Goal: Task Accomplishment & Management: Manage account settings

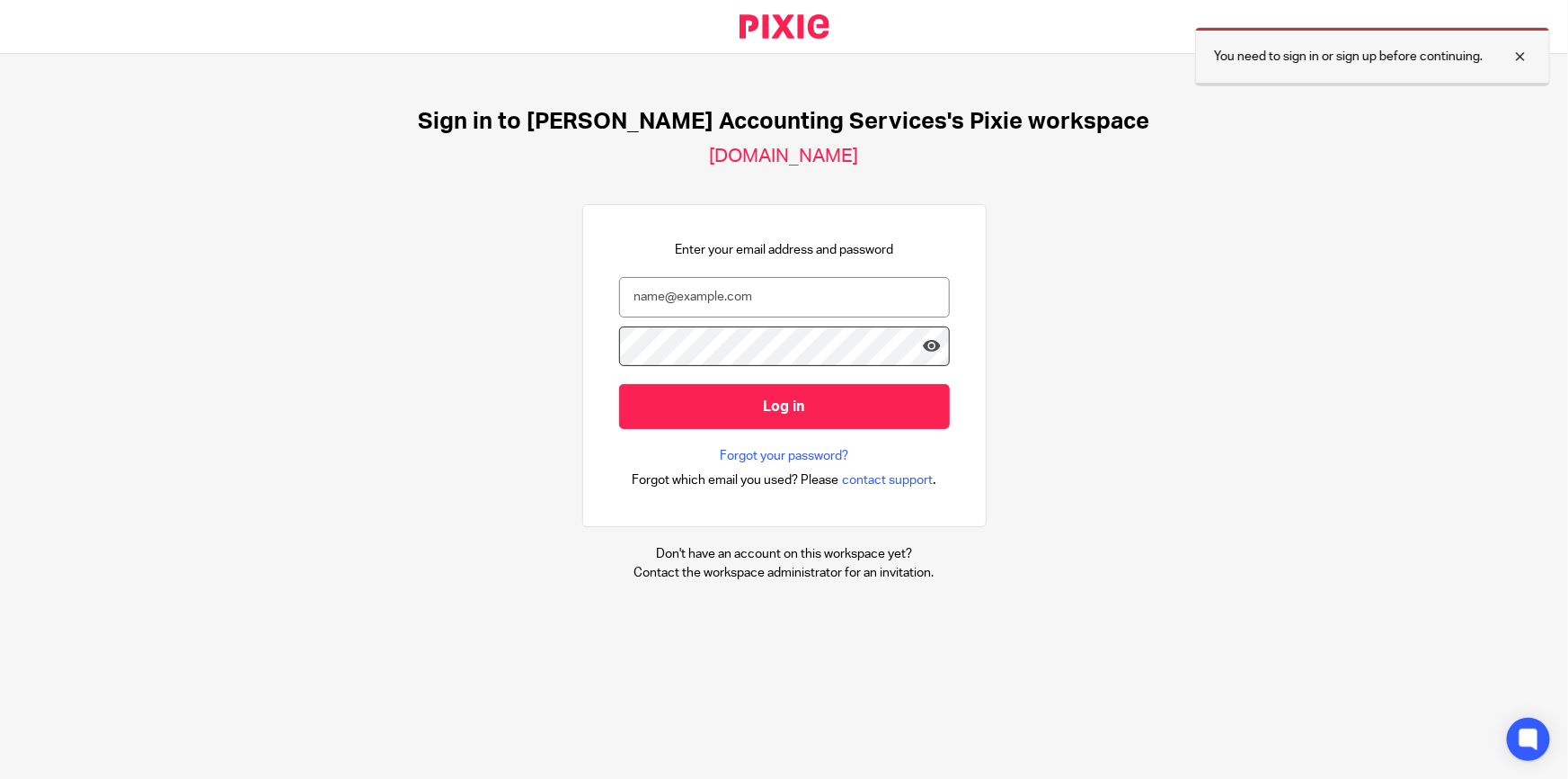
click at [1515, 57] on div at bounding box center [1507, 57] width 49 height 22
click at [745, 301] on input "email" at bounding box center [784, 297] width 331 height 40
type input "hannah@turpinaccounting.co.uk"
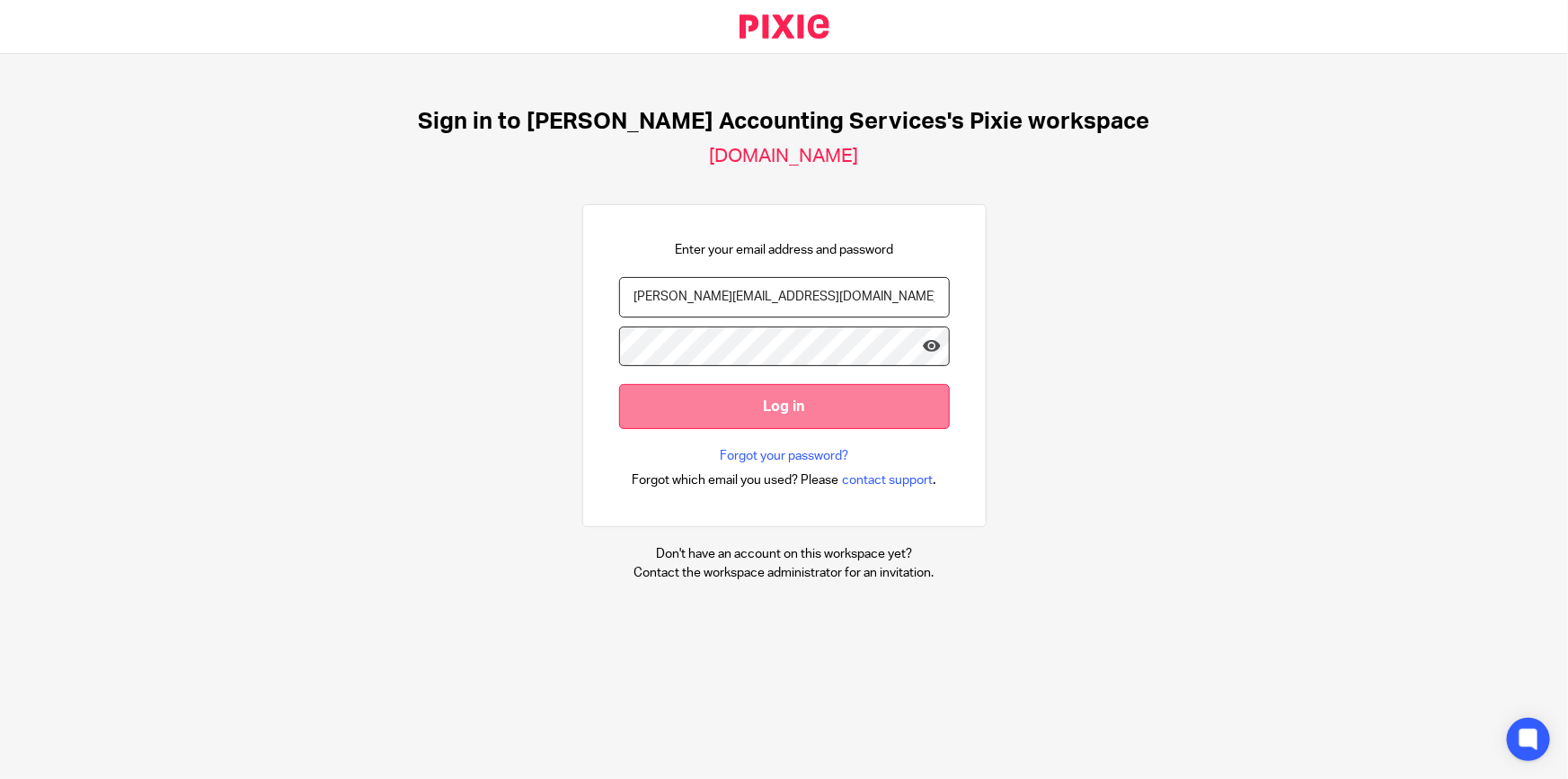
click at [772, 395] on input "Log in" at bounding box center [784, 406] width 331 height 44
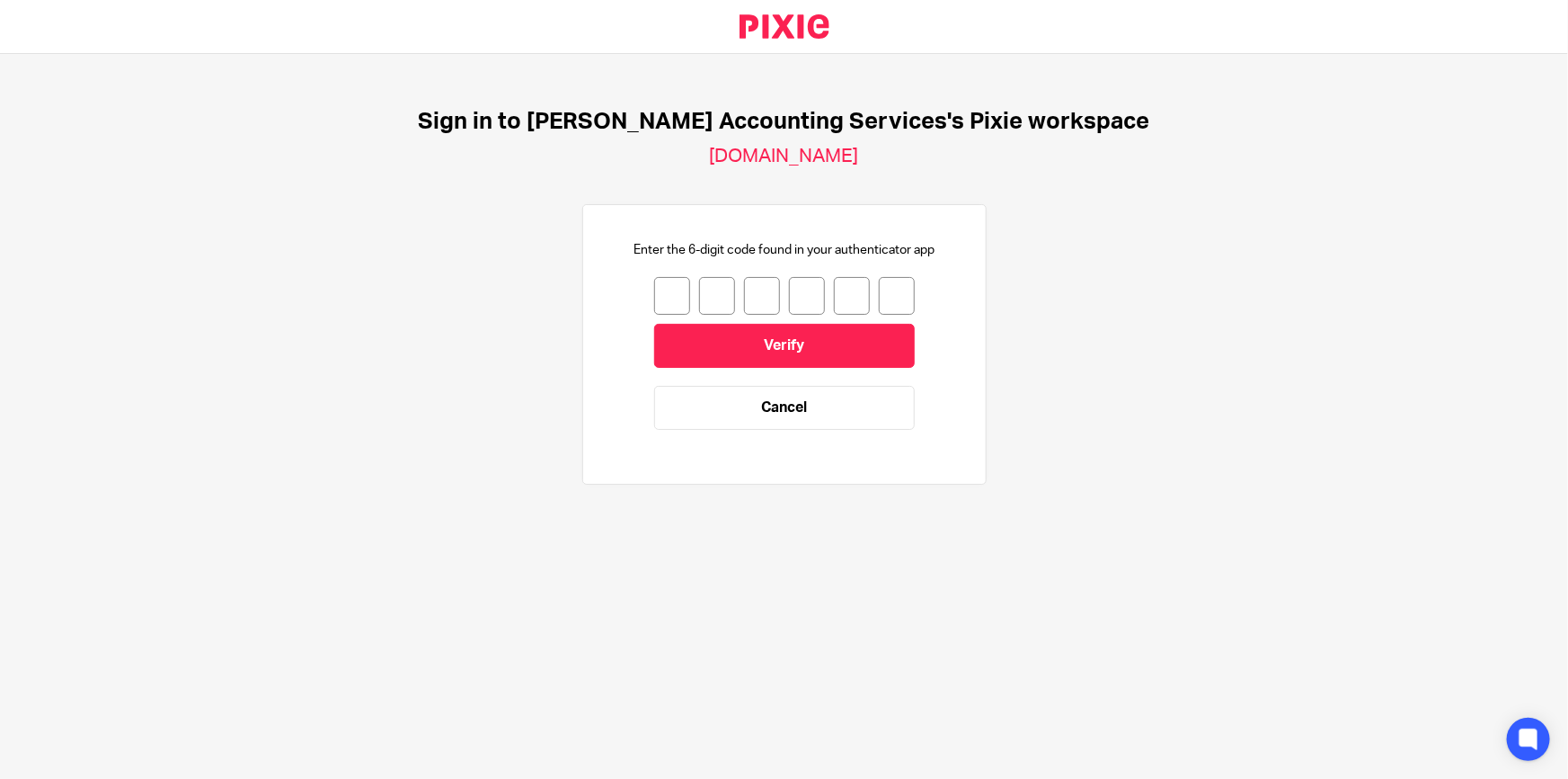
click at [662, 289] on input "number" at bounding box center [672, 296] width 36 height 38
type input "0"
type input "2"
type input "1"
click at [747, 288] on input "1" at bounding box center [762, 296] width 36 height 38
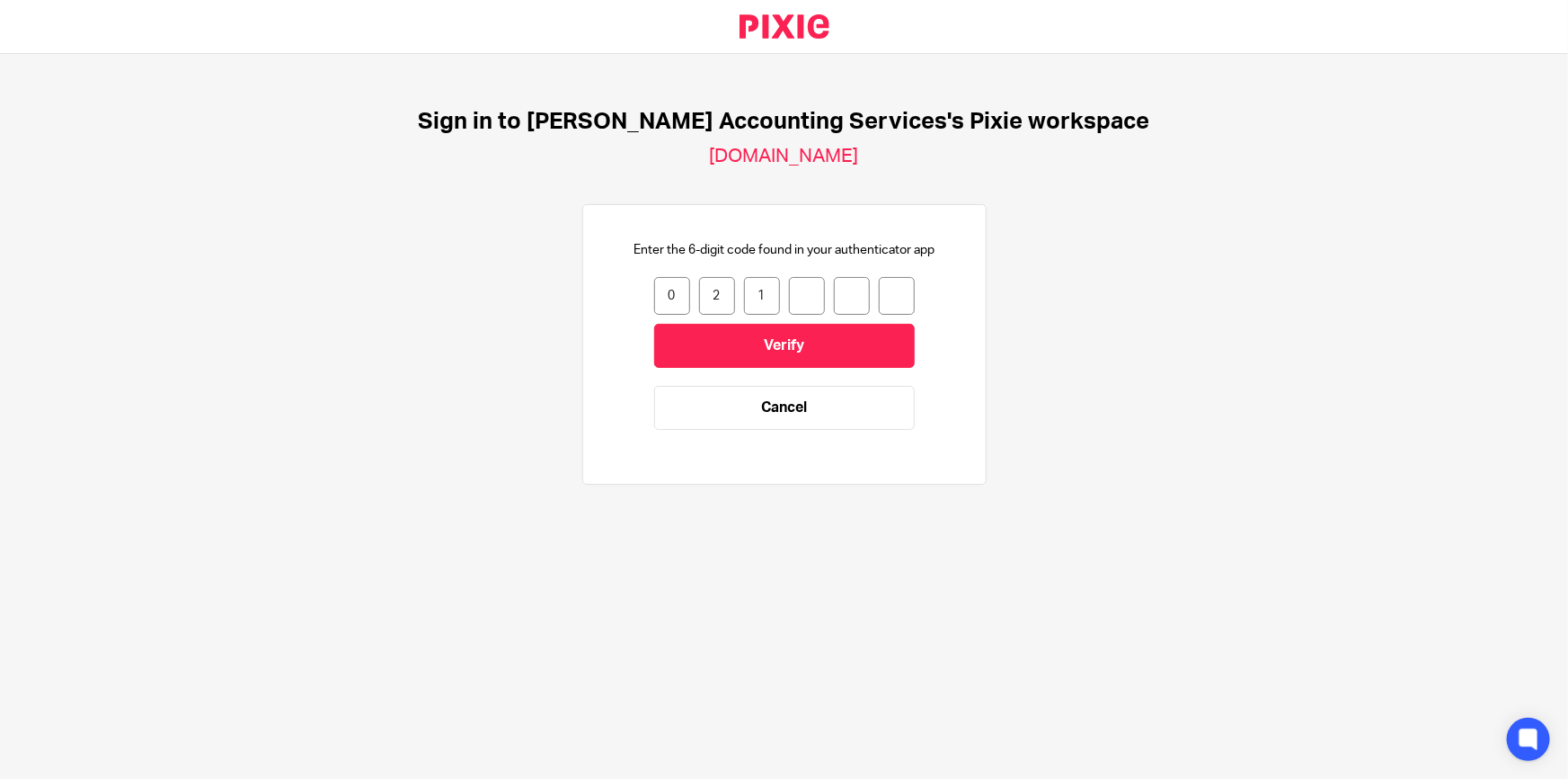
click at [753, 288] on input "1" at bounding box center [762, 296] width 36 height 38
type input "1"
click at [713, 290] on input "1" at bounding box center [717, 296] width 36 height 38
type input "8"
type input "1"
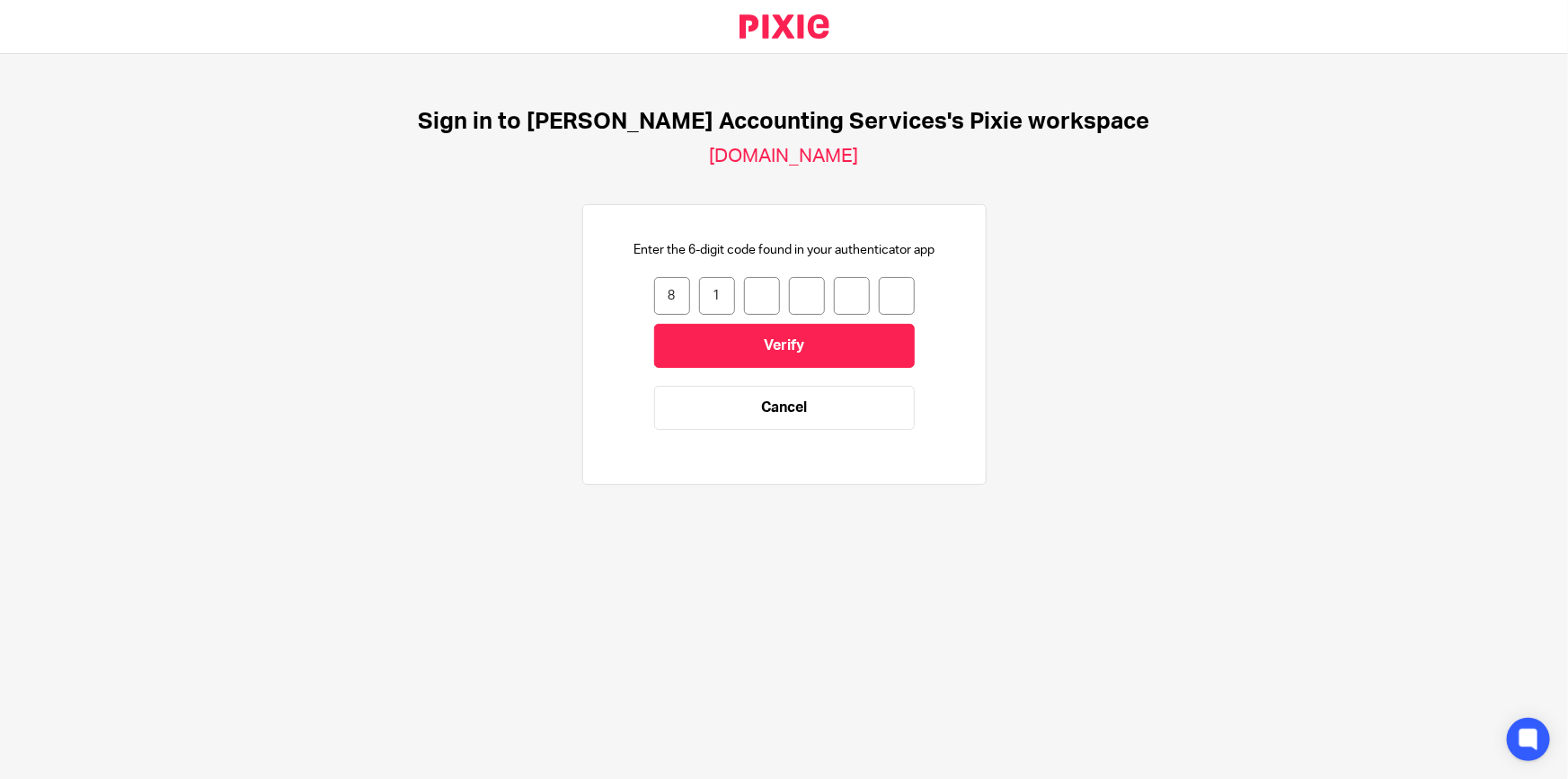
type input "3"
type input "0"
type input "6"
click at [791, 337] on input "Verify" at bounding box center [784, 345] width 261 height 44
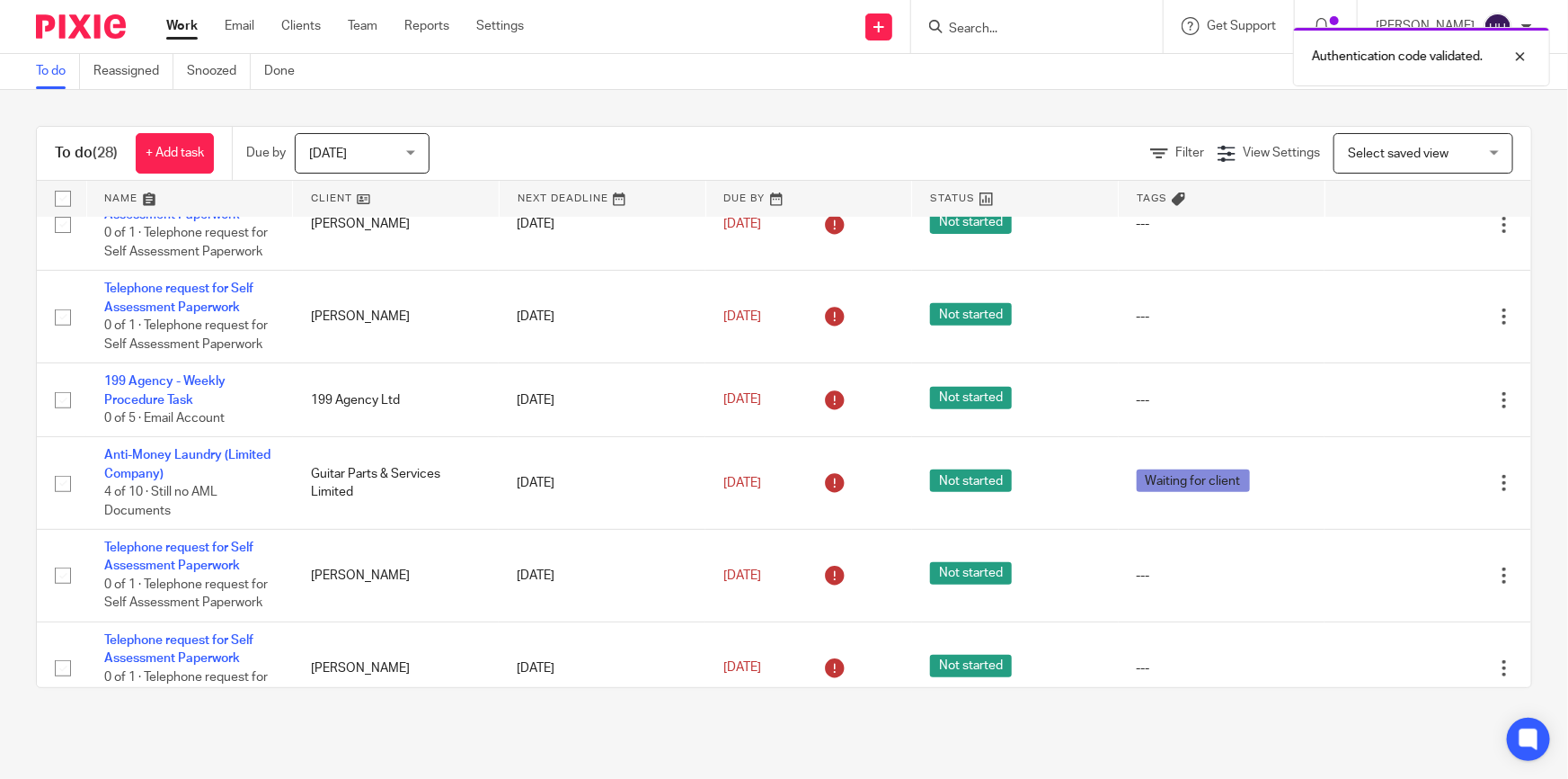
scroll to position [817, 0]
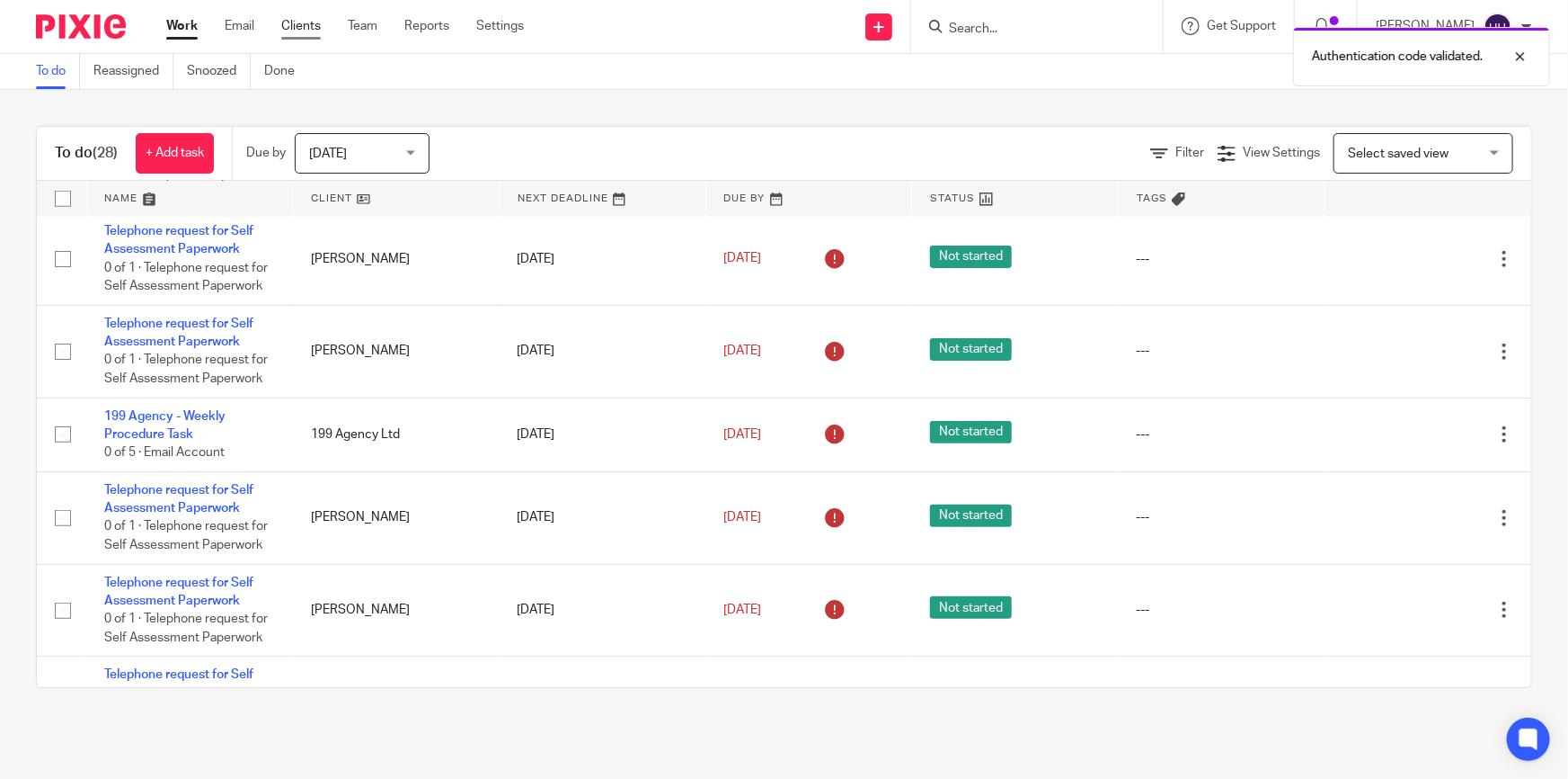
click at [310, 32] on link "Clients" at bounding box center [301, 25] width 39 height 18
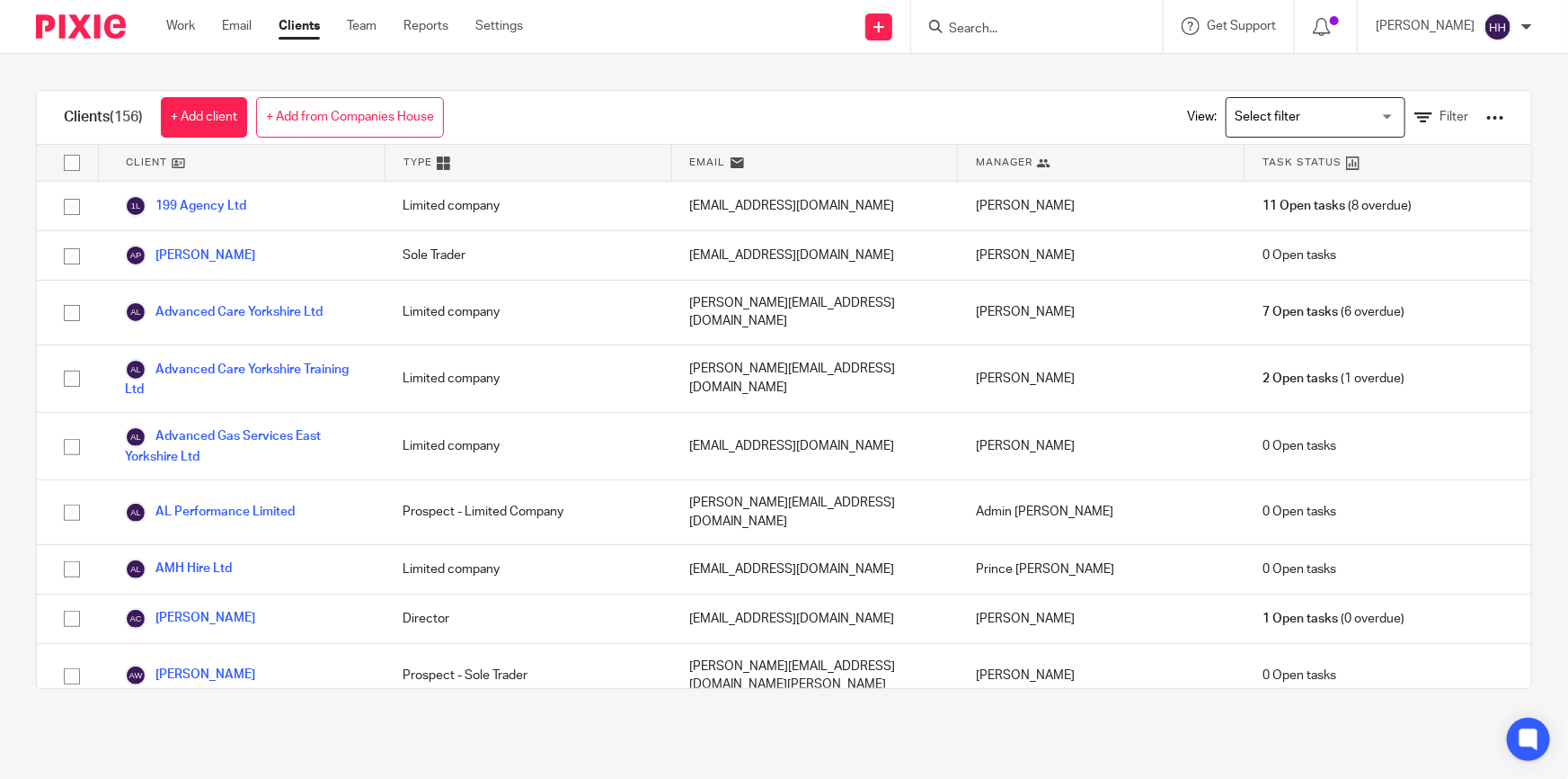
click at [1007, 27] on input "Search" at bounding box center [1027, 29] width 162 height 17
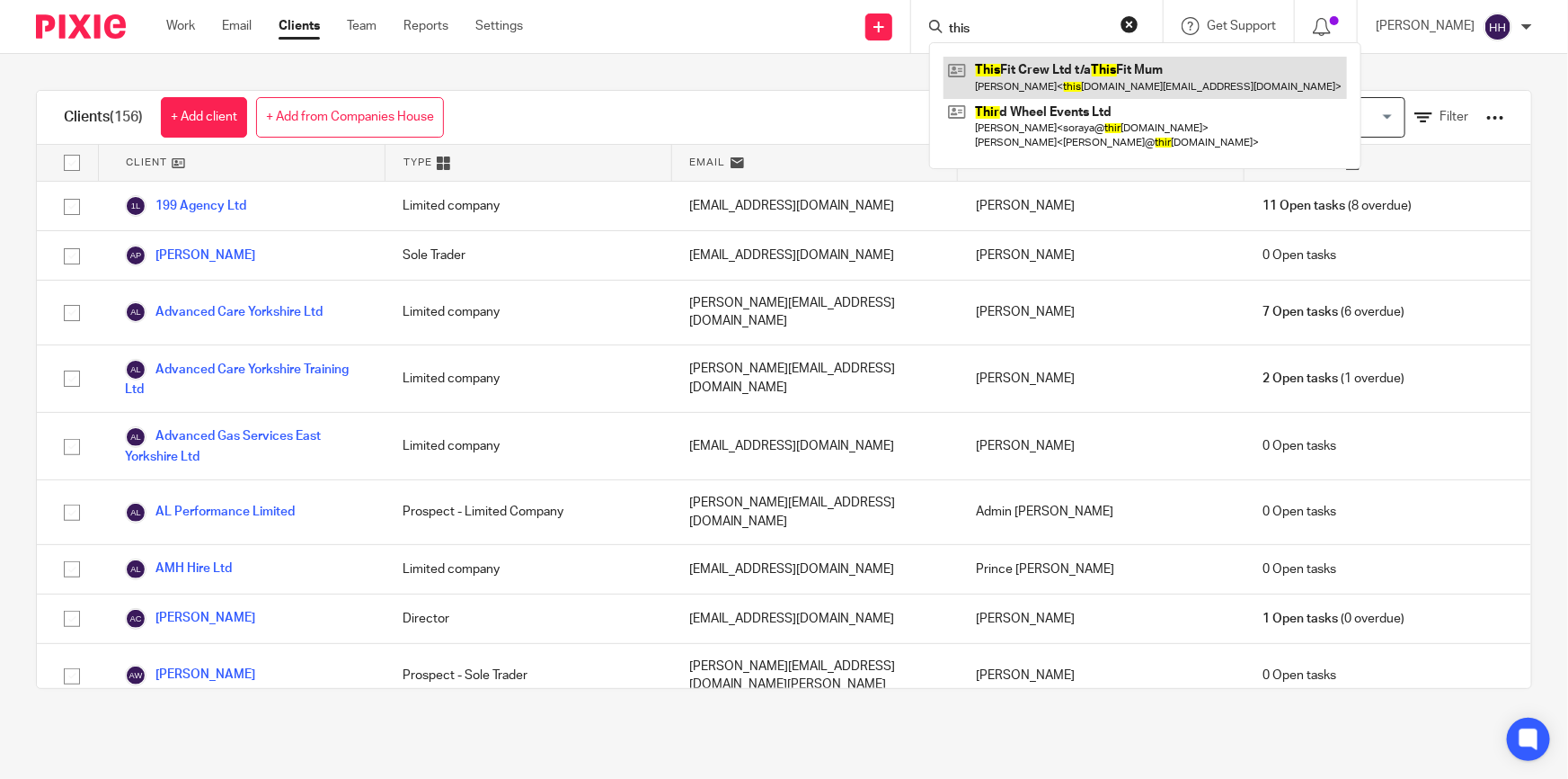
type input "this"
click at [1017, 72] on link at bounding box center [1145, 77] width 404 height 41
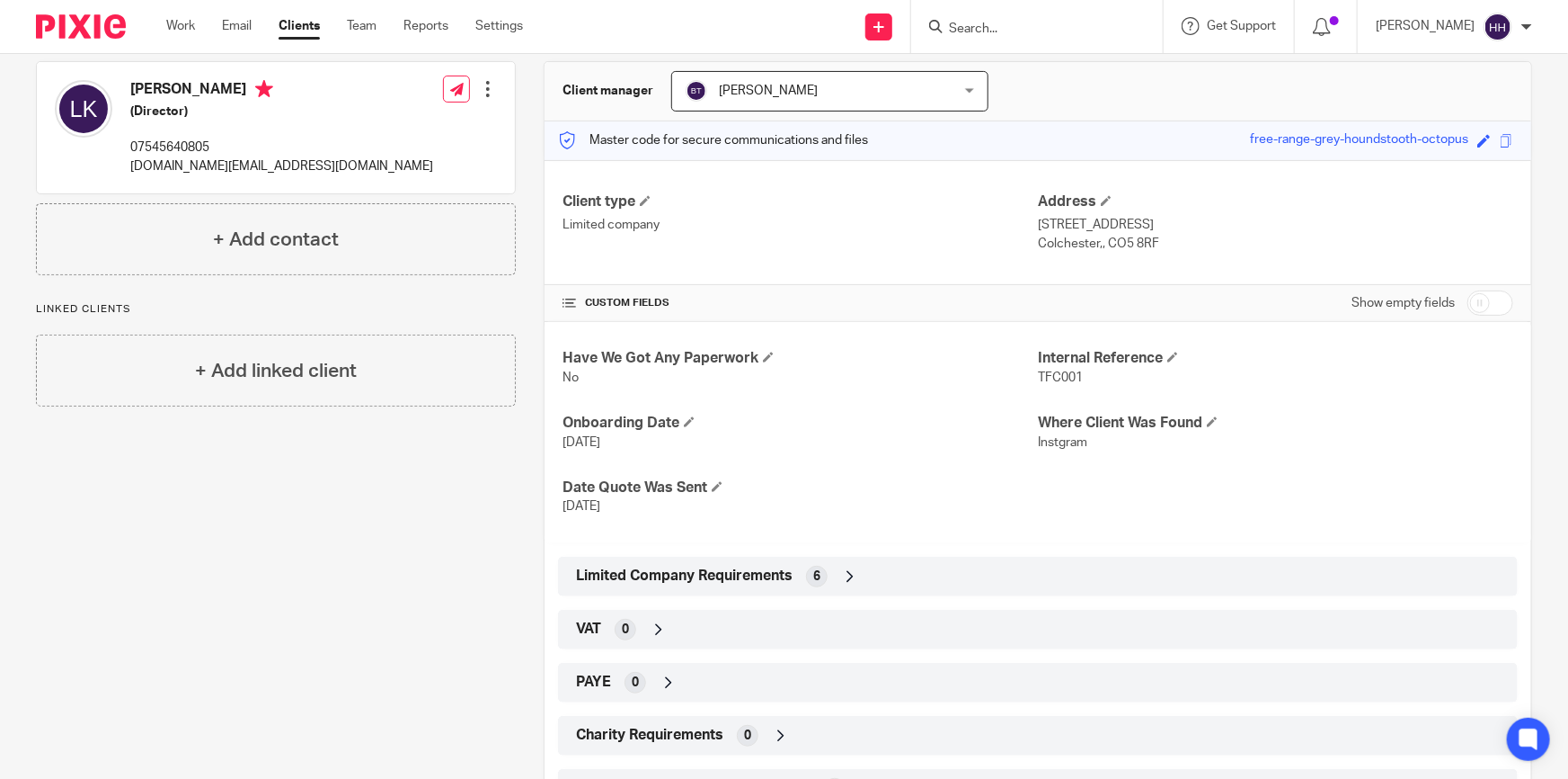
scroll to position [326, 0]
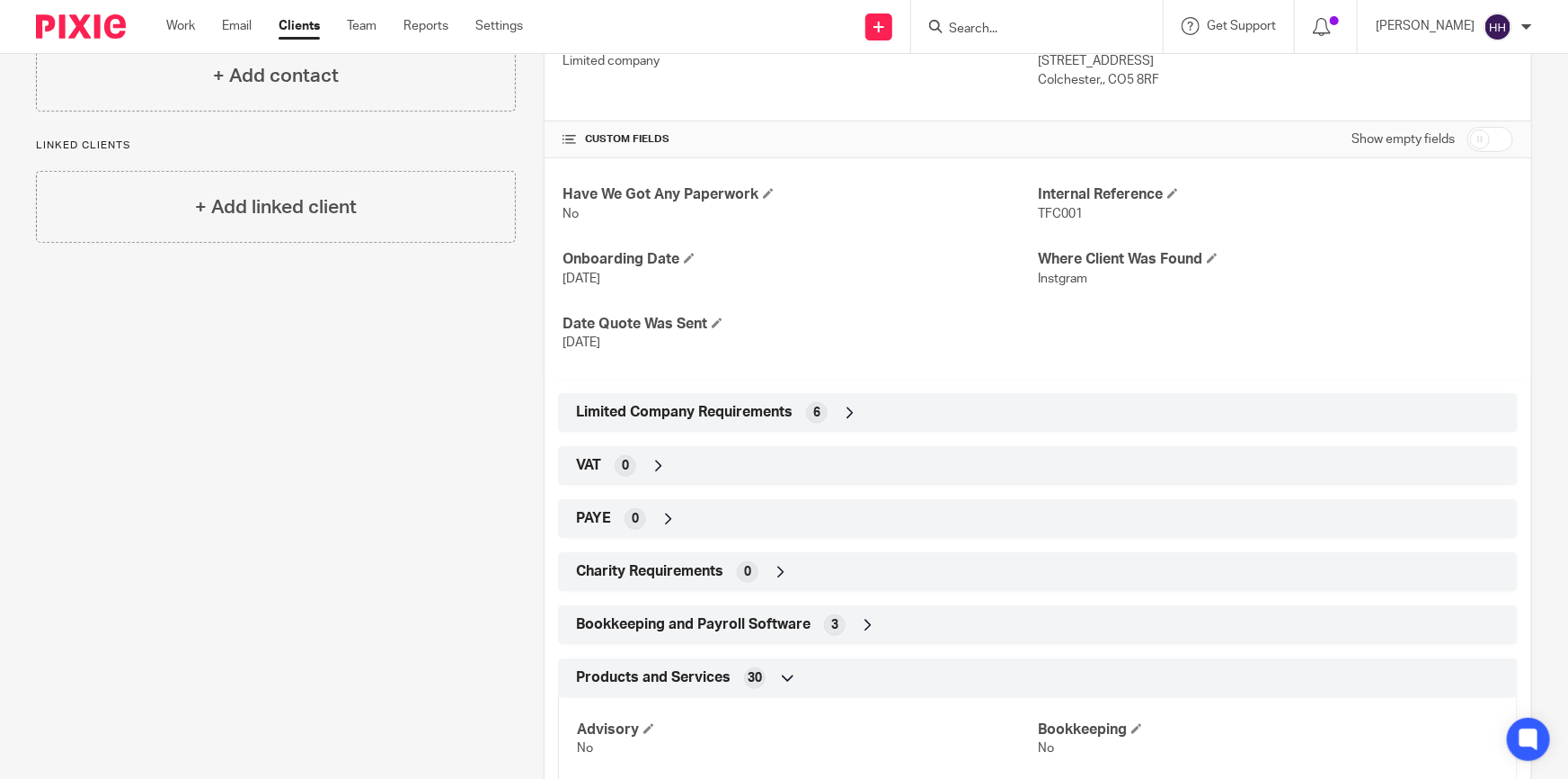
click at [860, 409] on div "Limited Company Requirements 6" at bounding box center [1037, 413] width 932 height 30
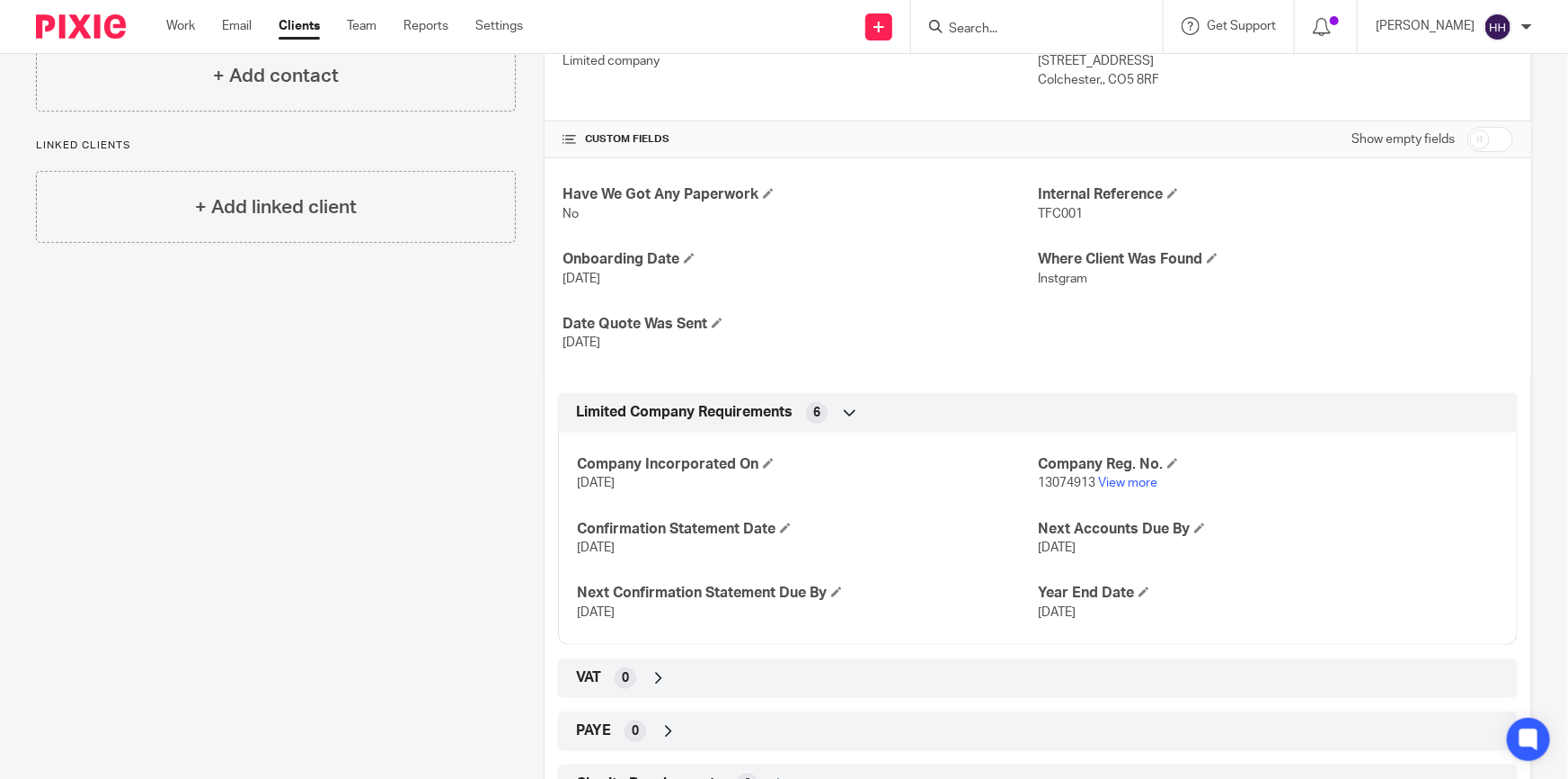
click at [1467, 133] on input "checkbox" at bounding box center [1490, 139] width 46 height 25
checkbox input "true"
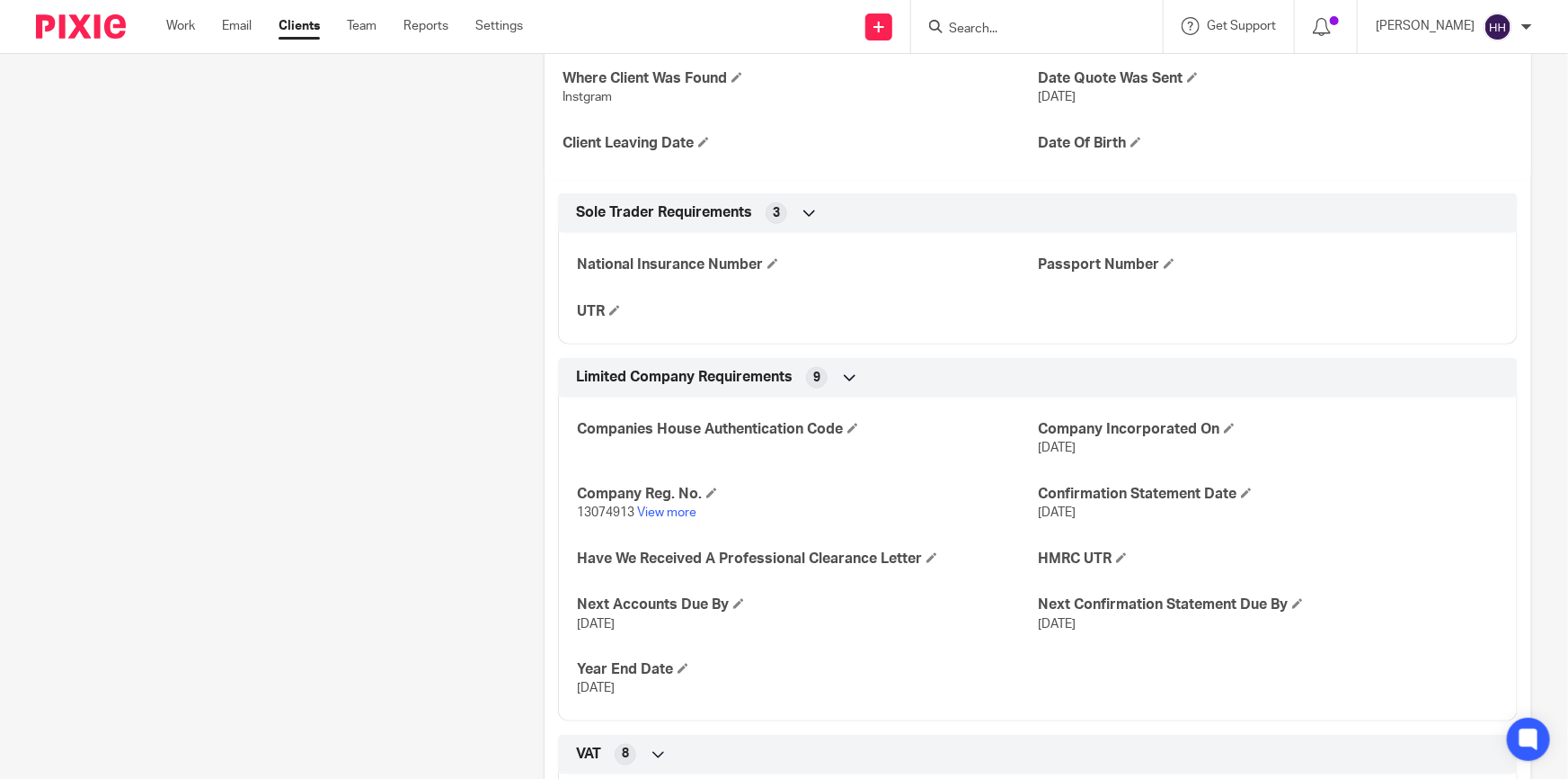
scroll to position [654, 0]
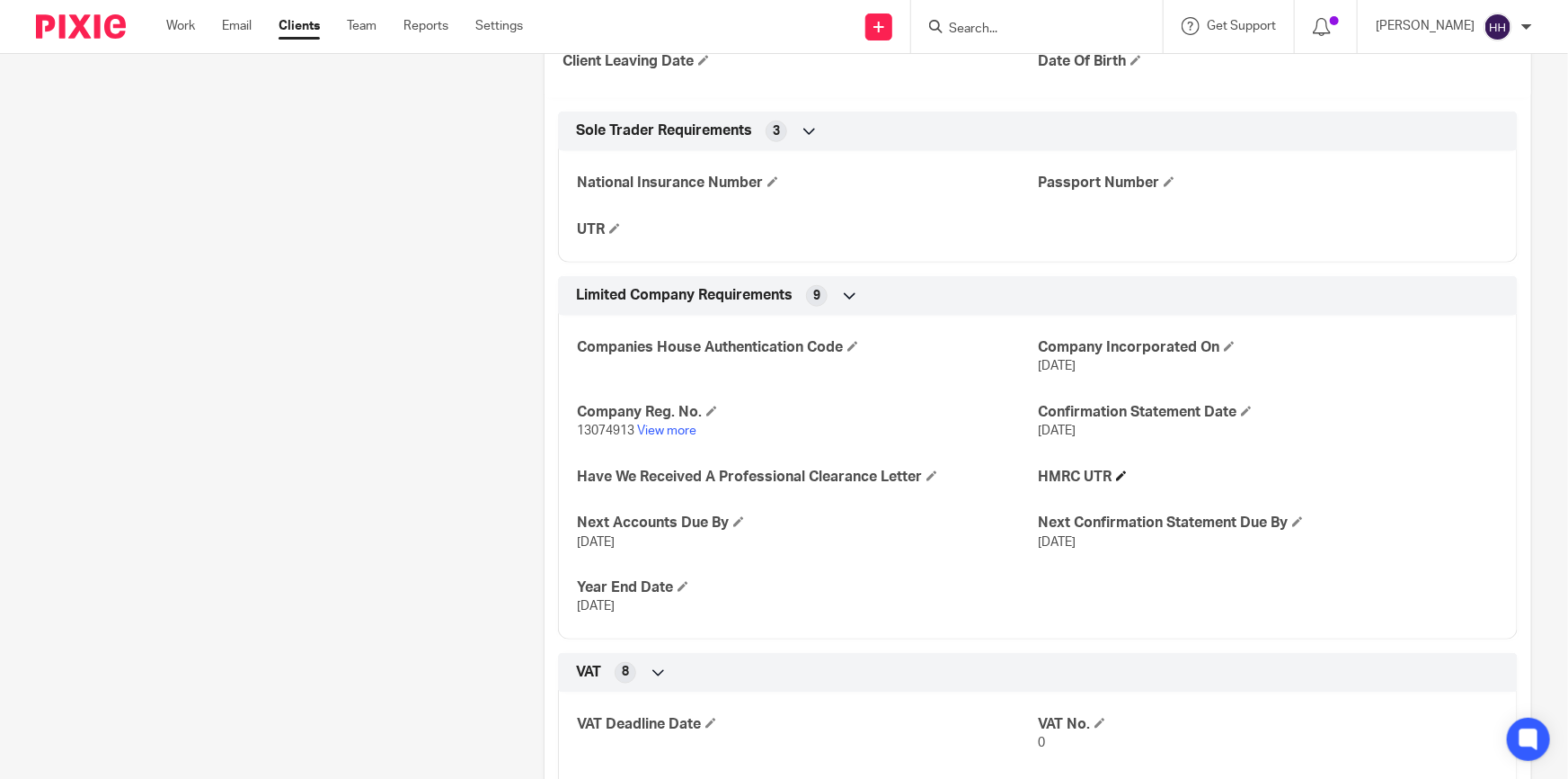
click at [1117, 476] on span at bounding box center [1120, 475] width 11 height 11
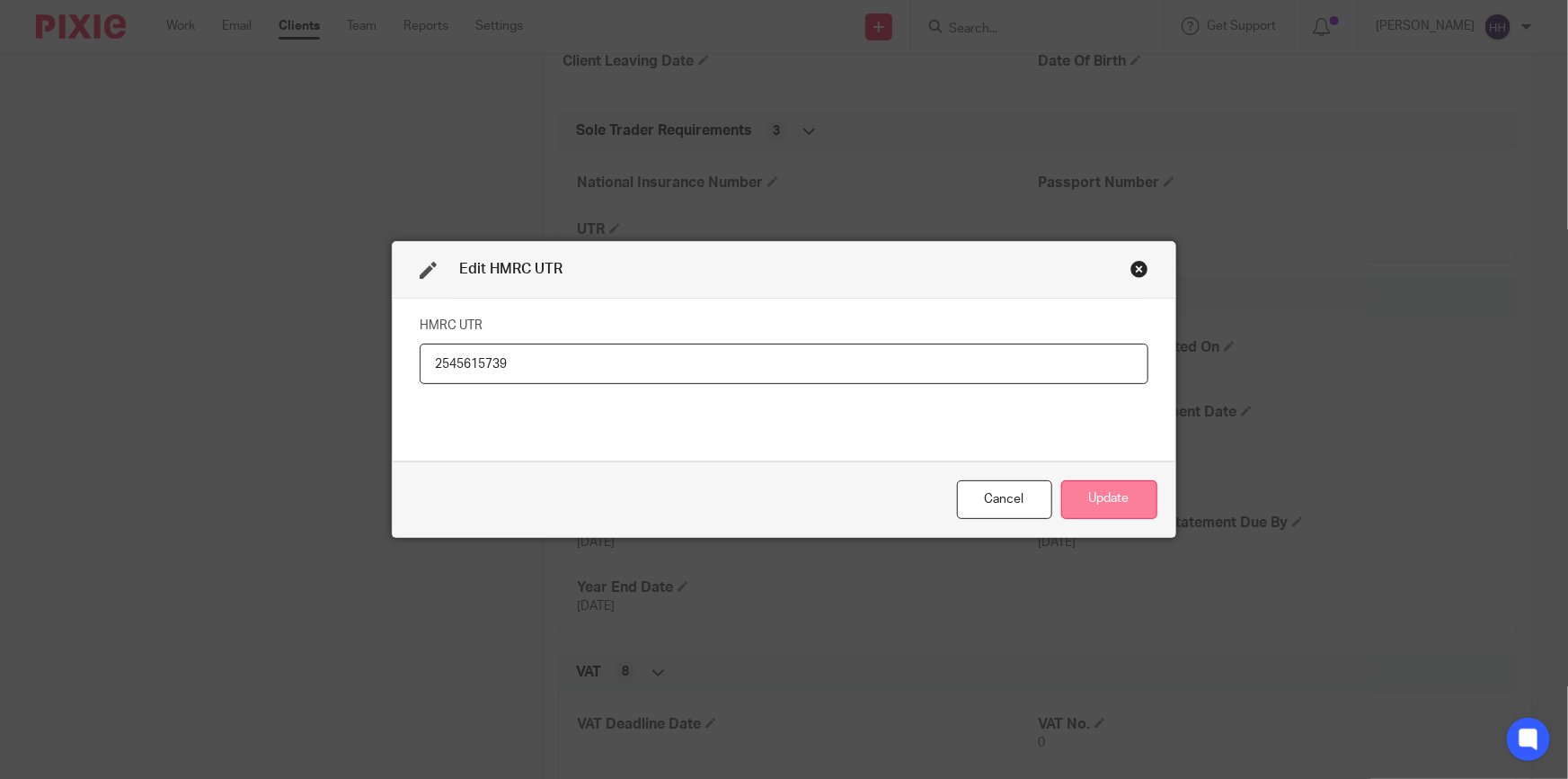
type input "2545615739"
click at [1103, 494] on button "Update" at bounding box center [1110, 499] width 96 height 38
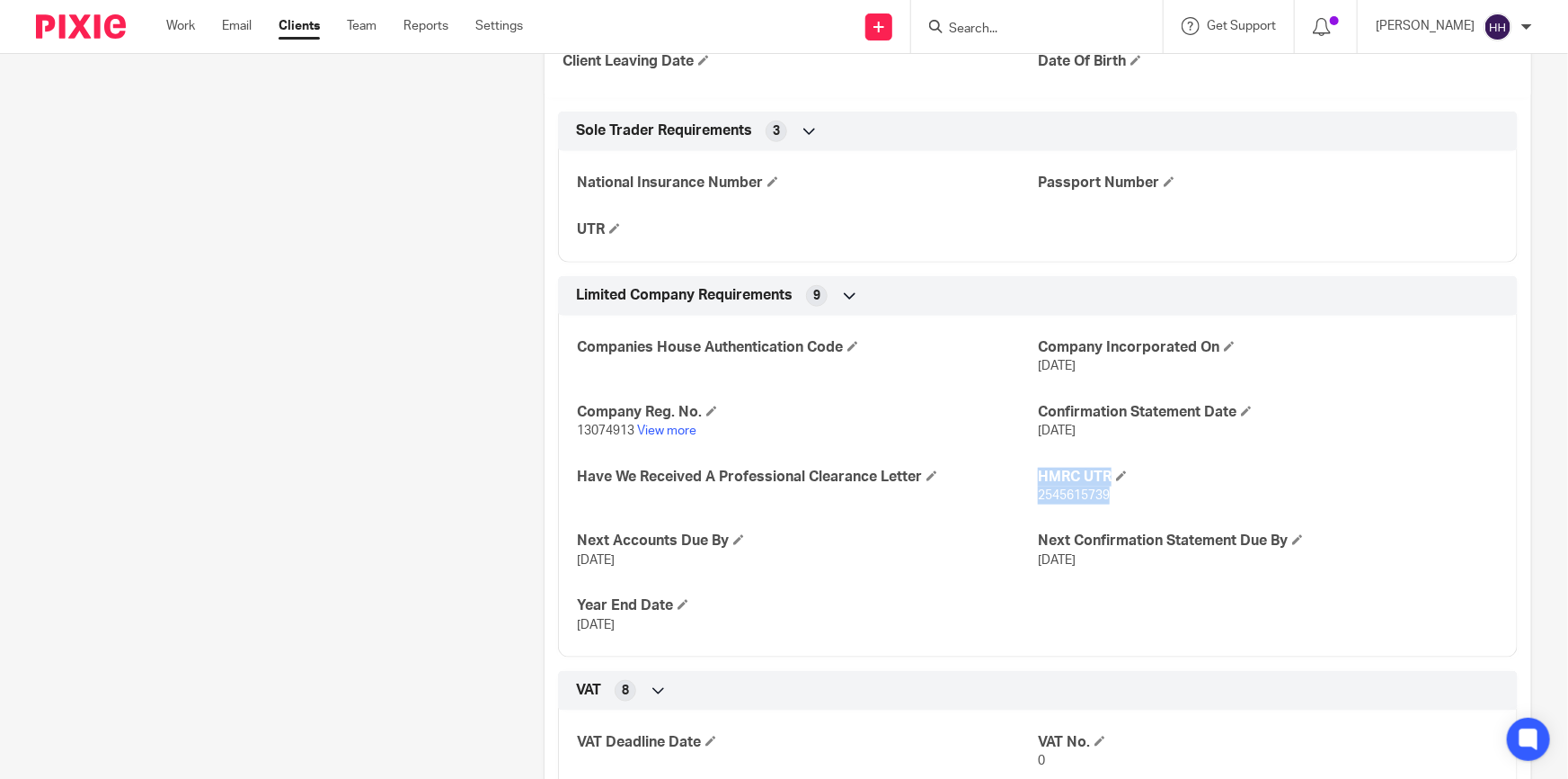
drag, startPoint x: 1107, startPoint y: 494, endPoint x: 1025, endPoint y: 494, distance: 82.0
click at [1025, 494] on div "Companies House Authentication Code Company Incorporated On [DATE] Company Reg.…" at bounding box center [1038, 479] width 960 height 355
click at [1038, 498] on span "2545615739" at bounding box center [1073, 495] width 71 height 13
drag, startPoint x: 1103, startPoint y: 495, endPoint x: 1033, endPoint y: 496, distance: 70.0
click at [1038, 496] on span "2545615739" at bounding box center [1073, 495] width 71 height 13
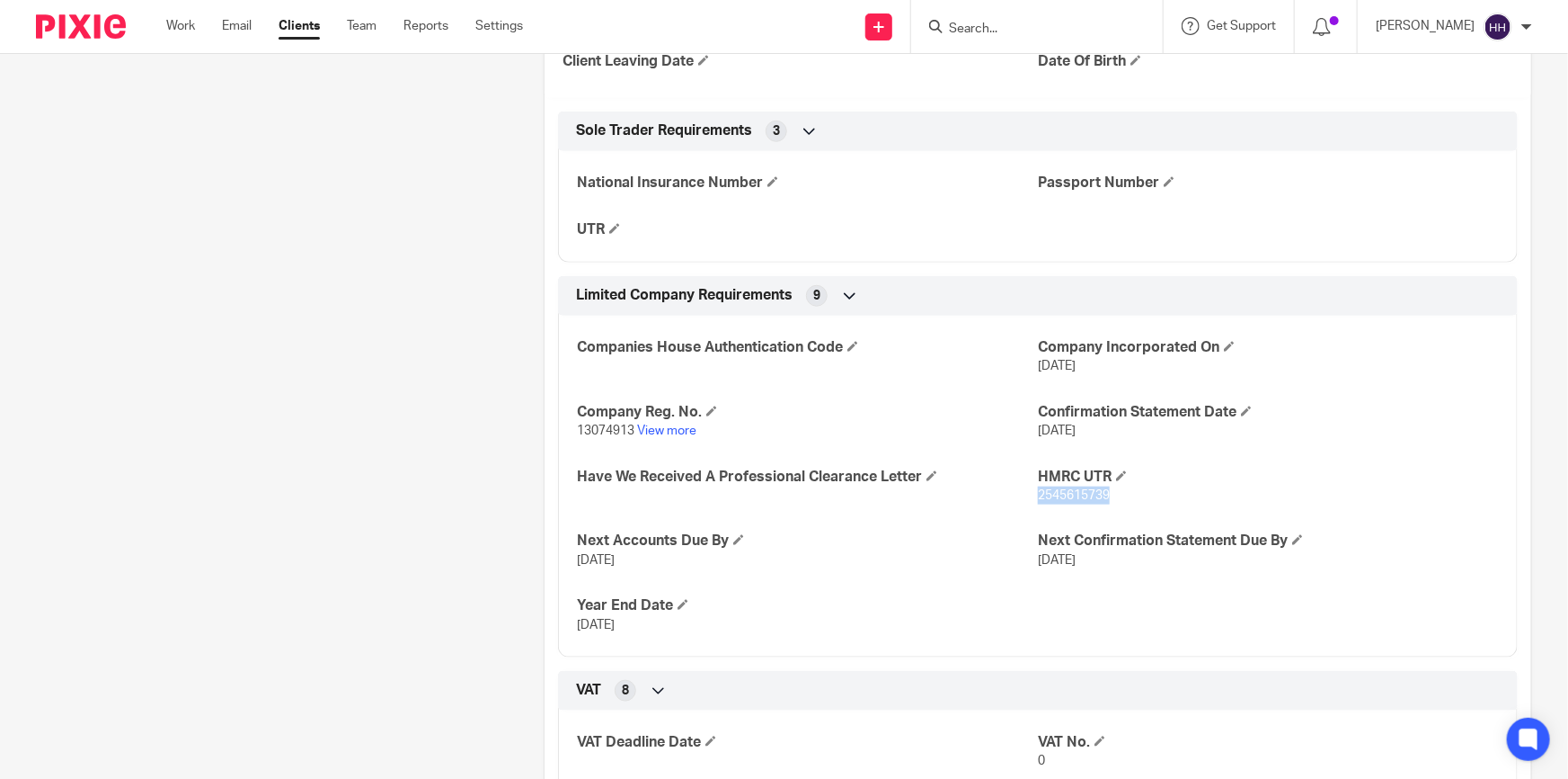
copy span "2545615739"
drag, startPoint x: 632, startPoint y: 430, endPoint x: 570, endPoint y: 424, distance: 62.3
click at [570, 424] on div "Companies House Authentication Code Company Incorporated On [DATE] Company Reg.…" at bounding box center [1038, 479] width 960 height 355
copy span "13074913"
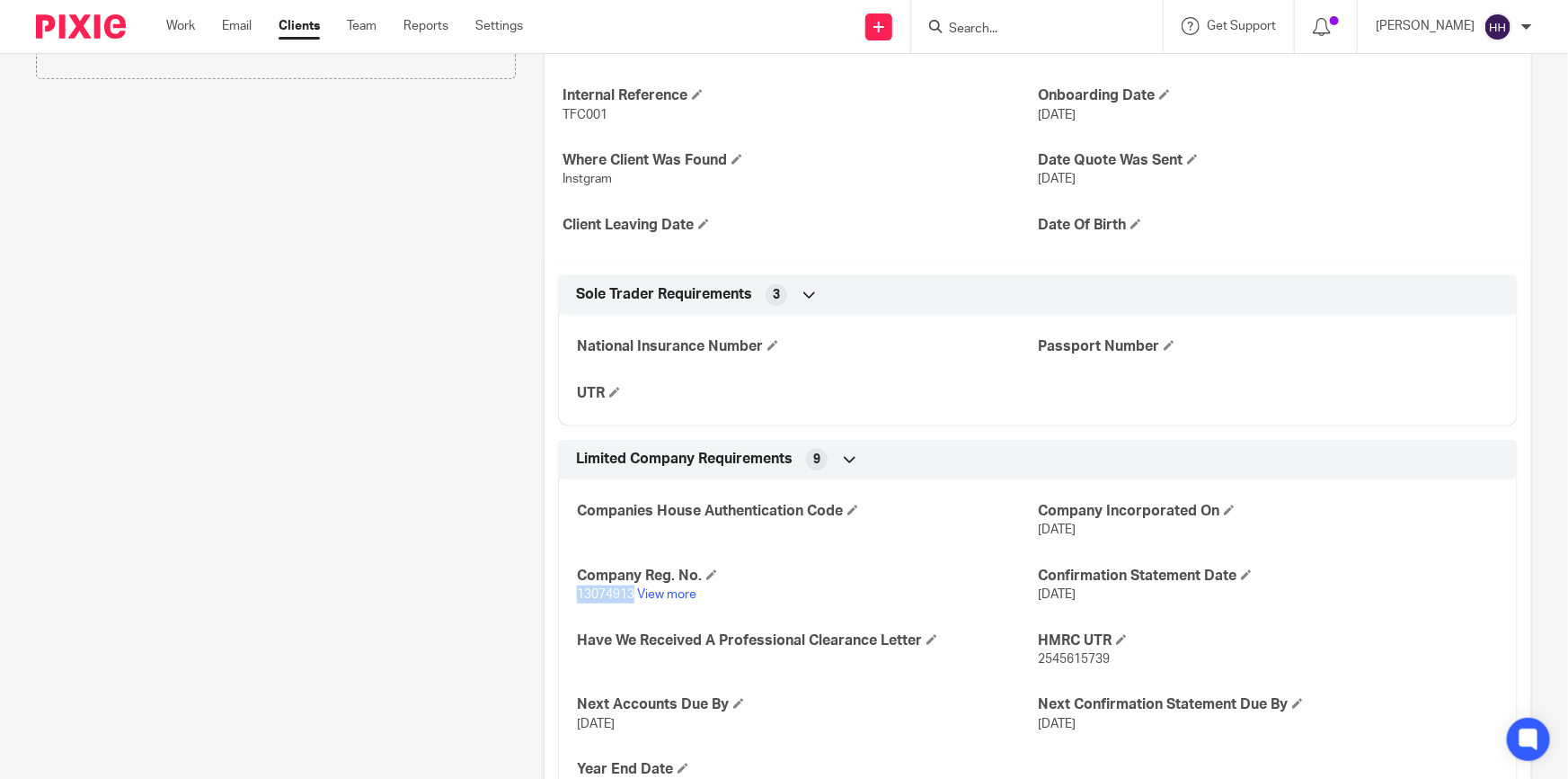
scroll to position [409, 0]
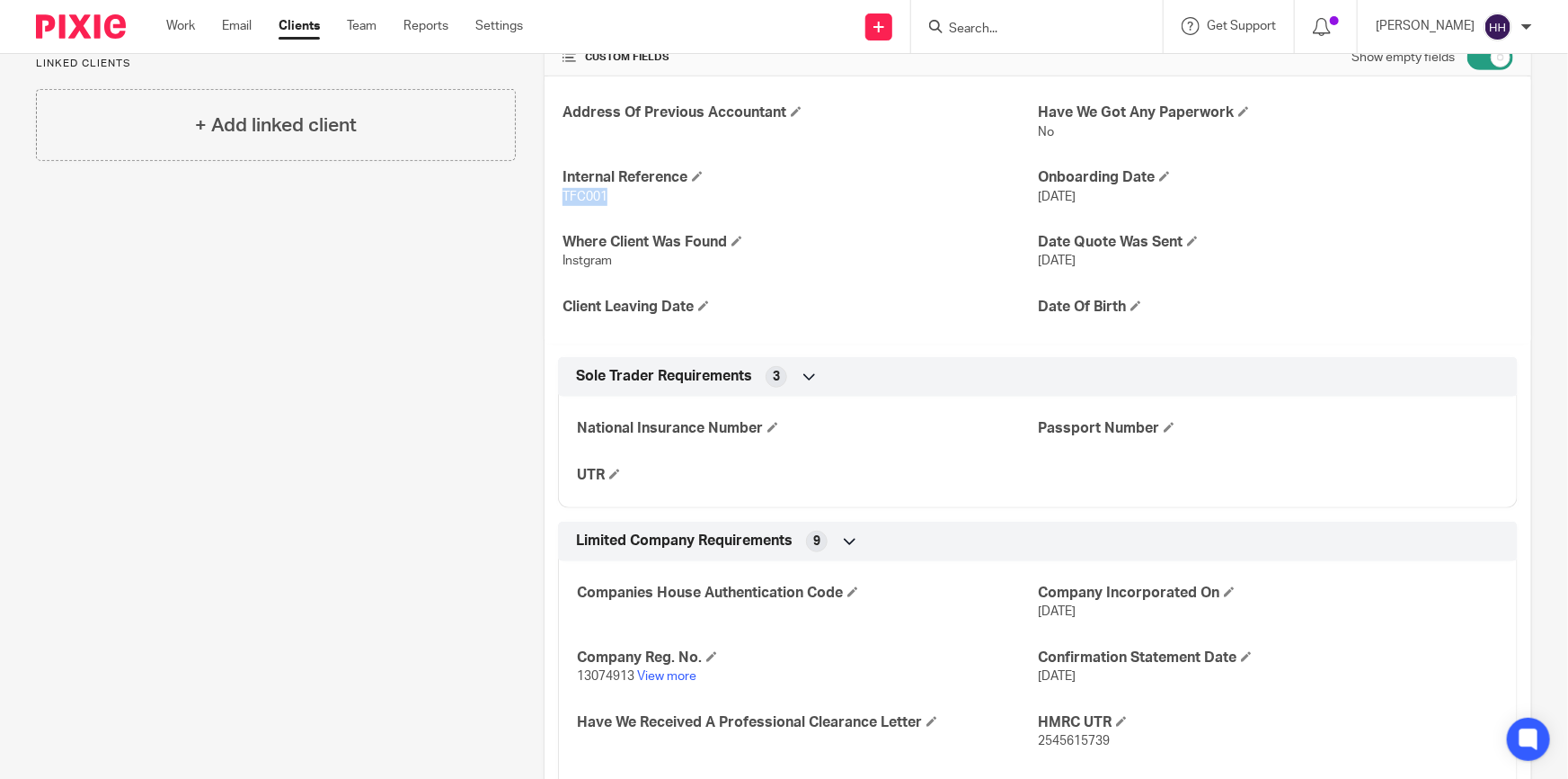
drag, startPoint x: 610, startPoint y: 200, endPoint x: 553, endPoint y: 195, distance: 57.2
click at [553, 195] on div "Address Of Previous Accountant Have We Got Any Paperwork No Internal Reference …" at bounding box center [1037, 210] width 986 height 267
copy span "TFC001"
